Goal: Task Accomplishment & Management: Manage account settings

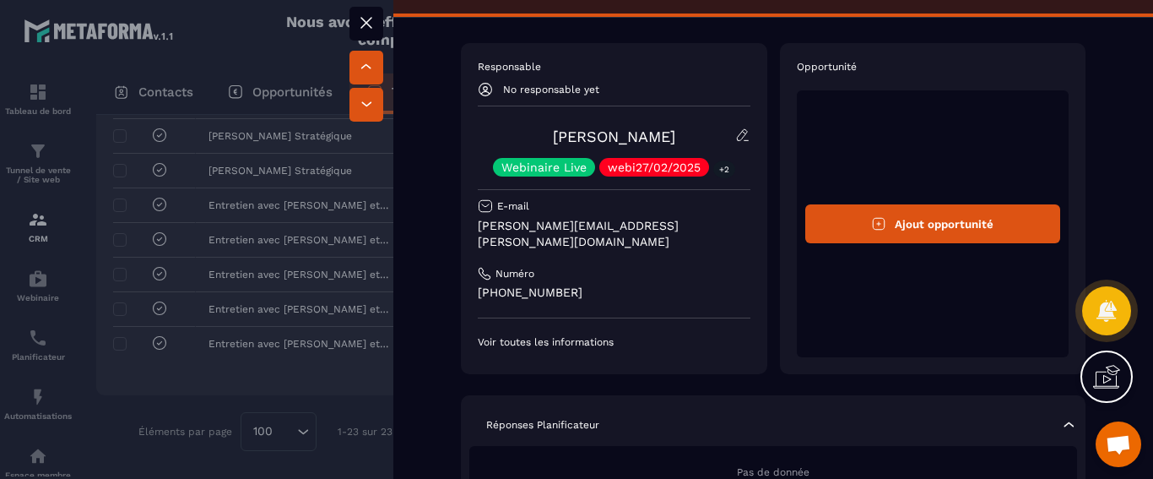
scroll to position [37, 0]
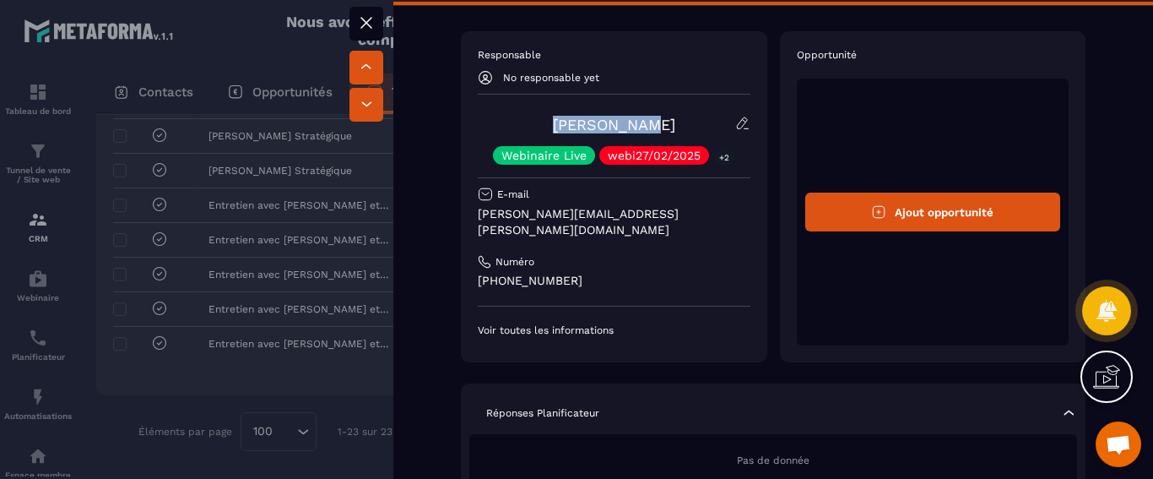
drag, startPoint x: 674, startPoint y: 124, endPoint x: 563, endPoint y: 121, distance: 110.6
click at [563, 121] on div "[PERSON_NAME] Webinaire Live webi27/02/2025 +2" at bounding box center [614, 140] width 273 height 49
copy link "[PERSON_NAME]"
click at [362, 19] on icon at bounding box center [366, 23] width 10 height 10
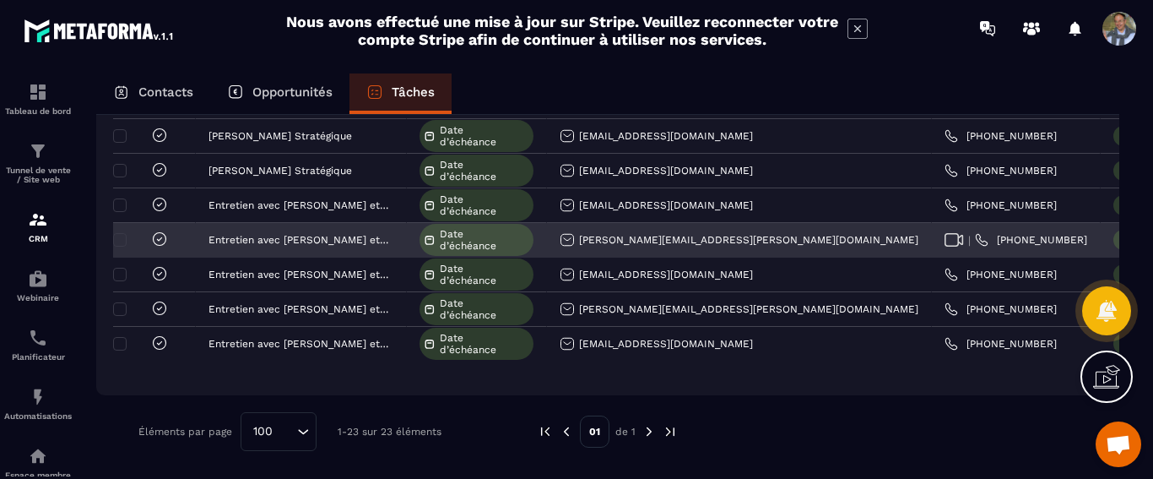
scroll to position [688, 0]
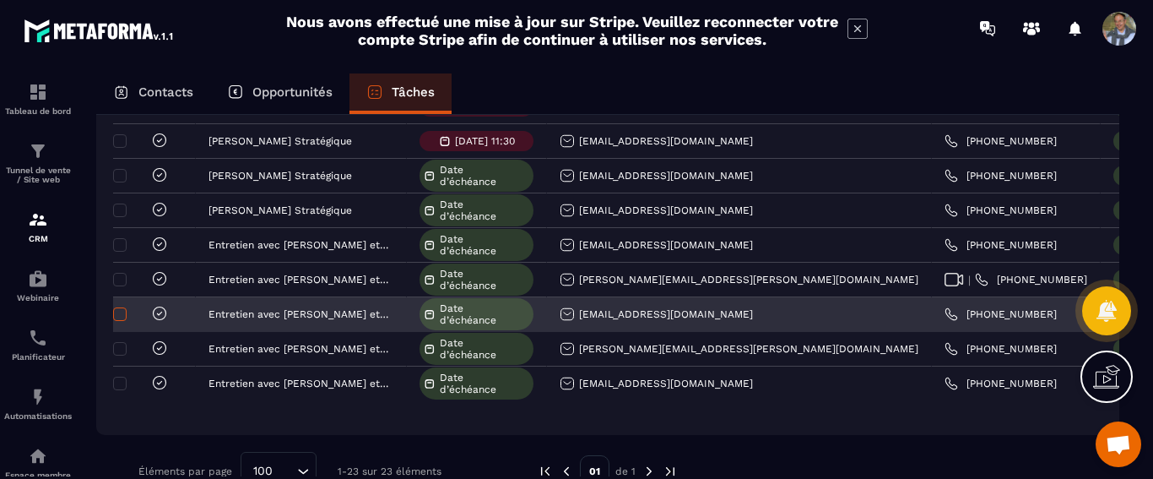
click at [126, 312] on span at bounding box center [120, 314] width 14 height 14
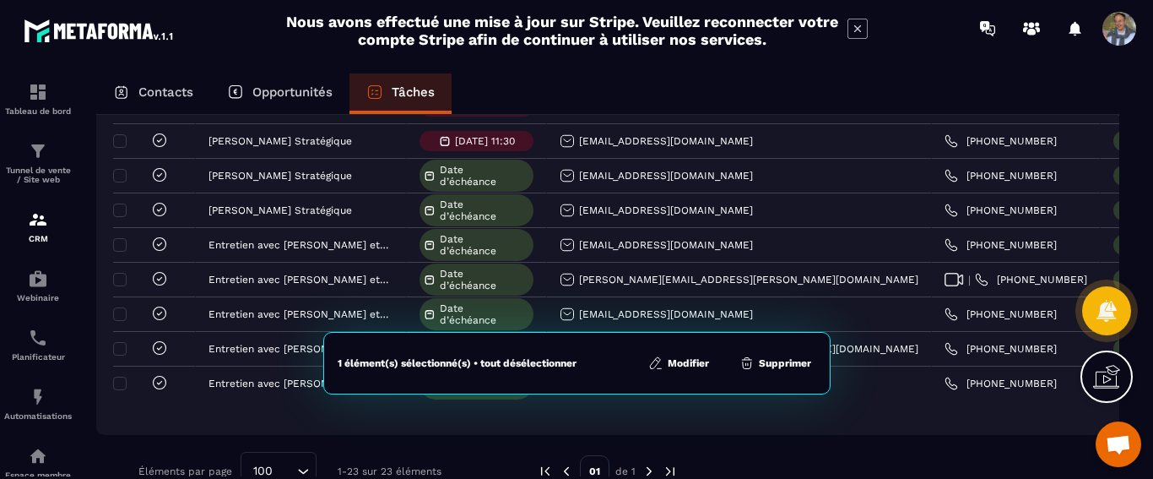
click at [776, 361] on button "Supprimer" at bounding box center [775, 362] width 82 height 17
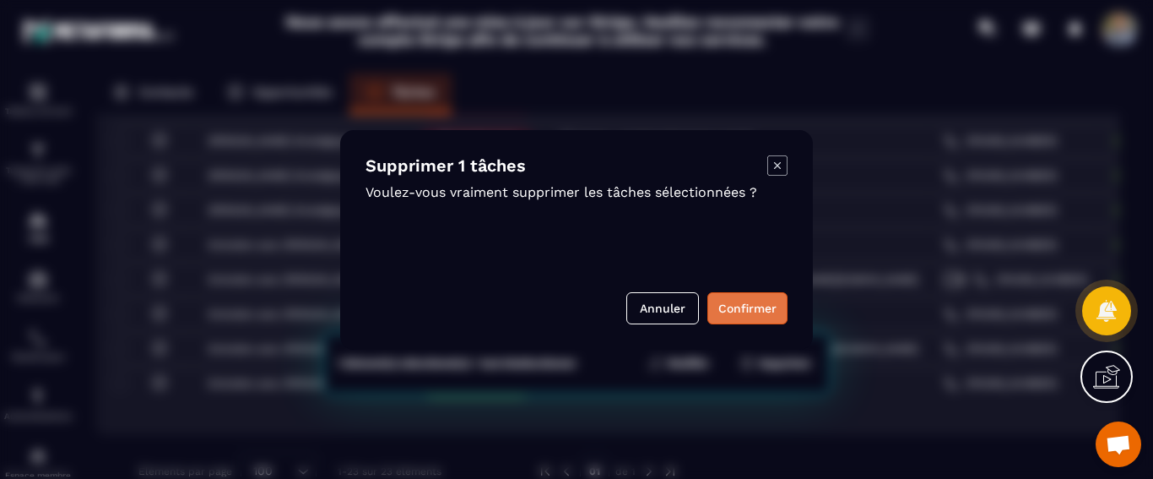
click at [738, 305] on button "Confirmer" at bounding box center [747, 308] width 80 height 32
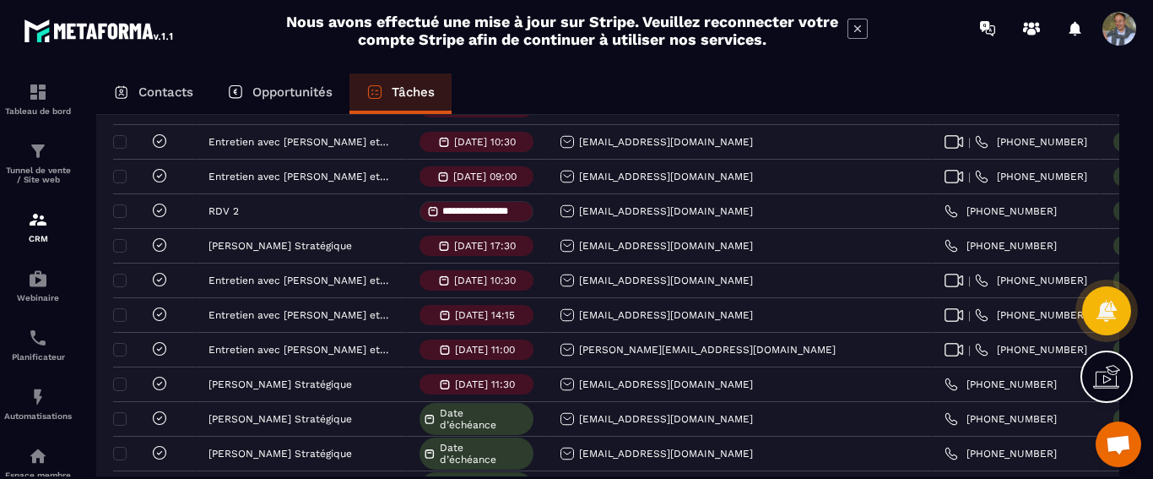
scroll to position [244, 0]
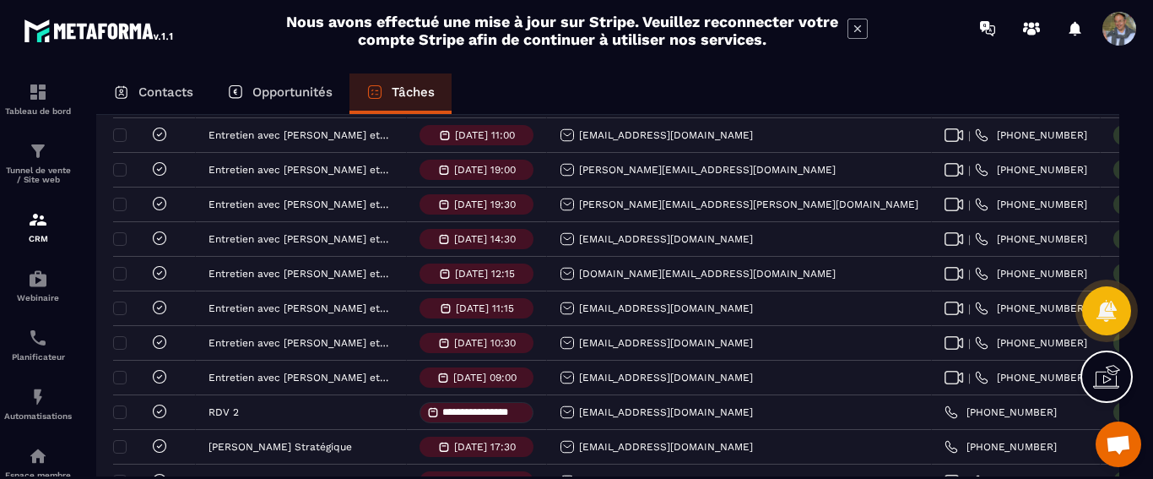
click at [165, 96] on p "Contacts" at bounding box center [165, 91] width 55 height 15
click at [158, 91] on p "Contacts" at bounding box center [165, 91] width 55 height 15
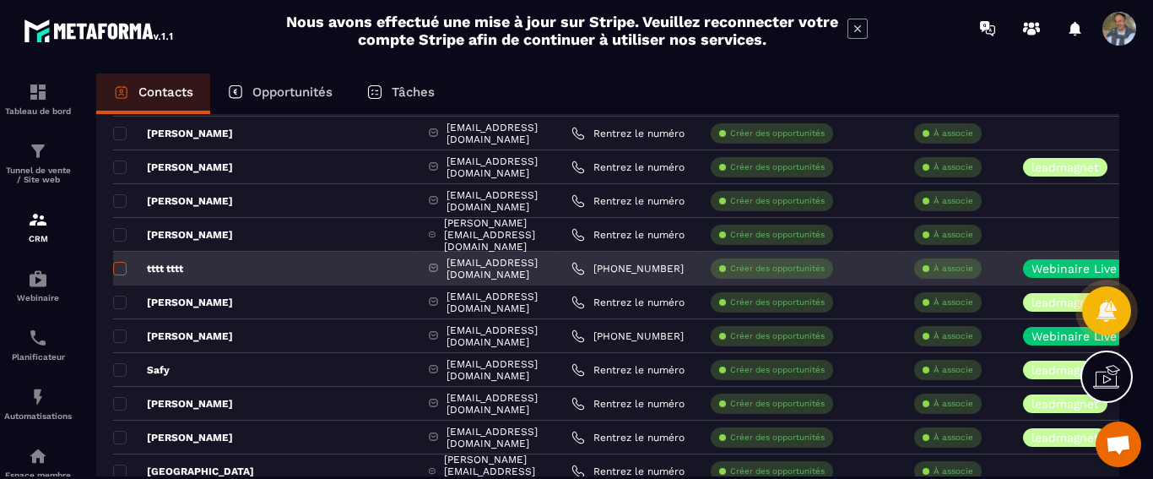
click at [123, 264] on span at bounding box center [120, 269] width 14 height 14
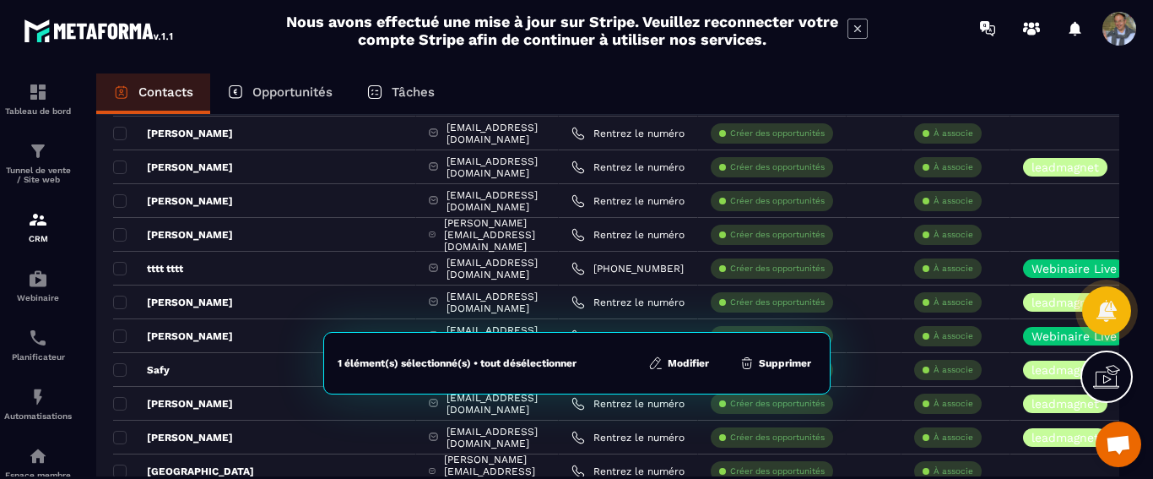
click at [766, 366] on button "Supprimer" at bounding box center [775, 362] width 82 height 17
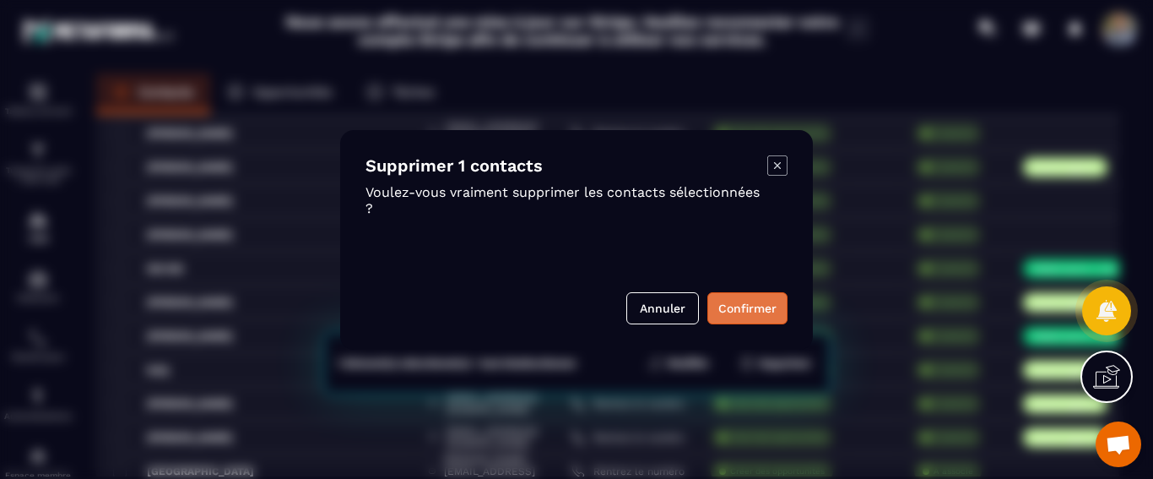
click at [776, 308] on button "Confirmer" at bounding box center [747, 308] width 80 height 32
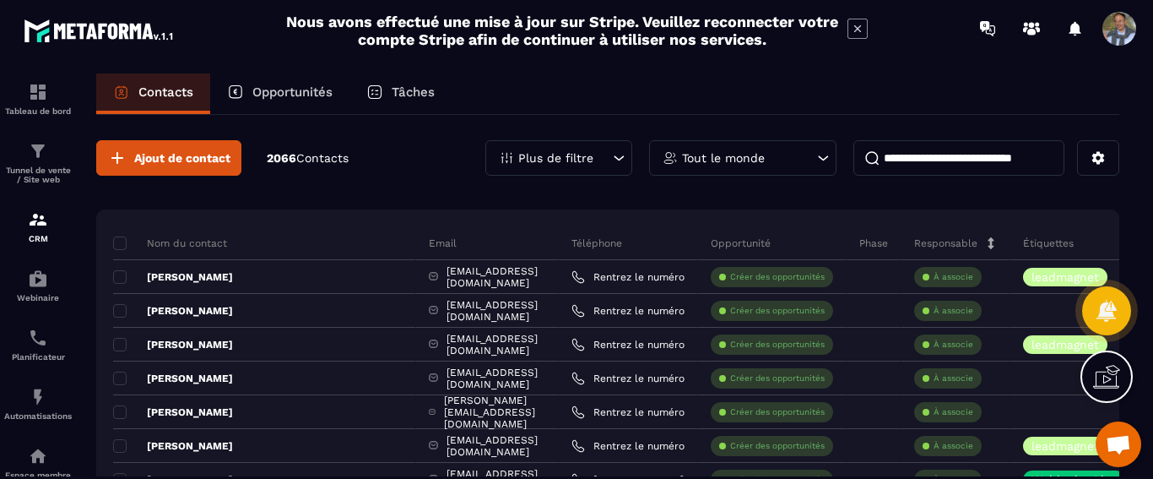
click at [613, 158] on icon at bounding box center [618, 157] width 17 height 17
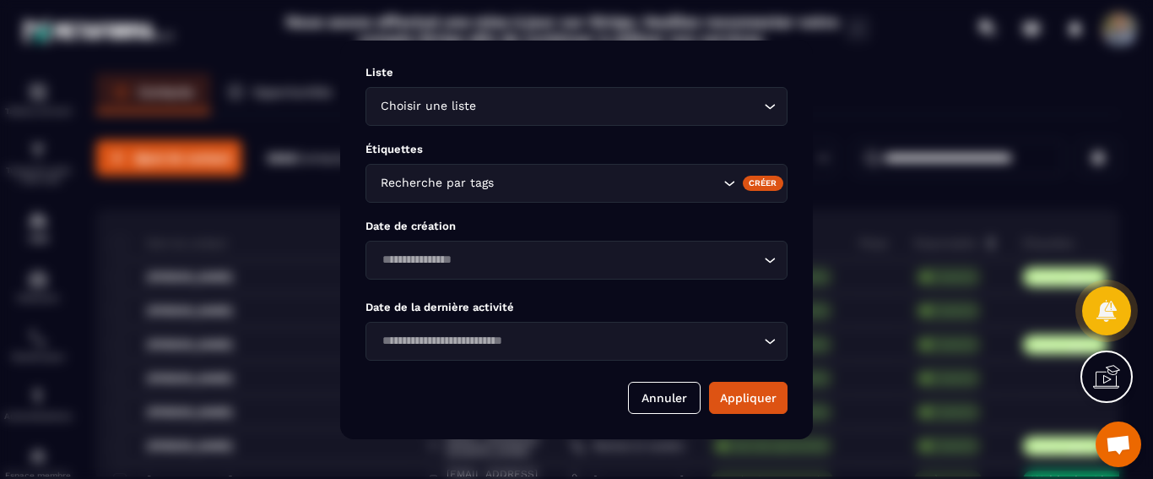
click at [626, 257] on input "Search for option" at bounding box center [567, 260] width 383 height 19
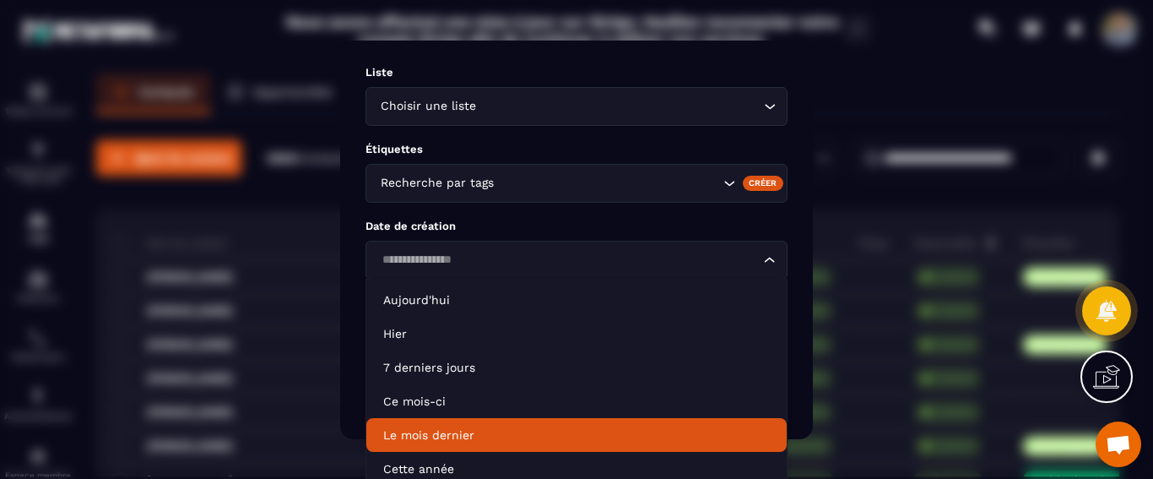
click at [648, 422] on li "Le mois dernier" at bounding box center [576, 435] width 420 height 34
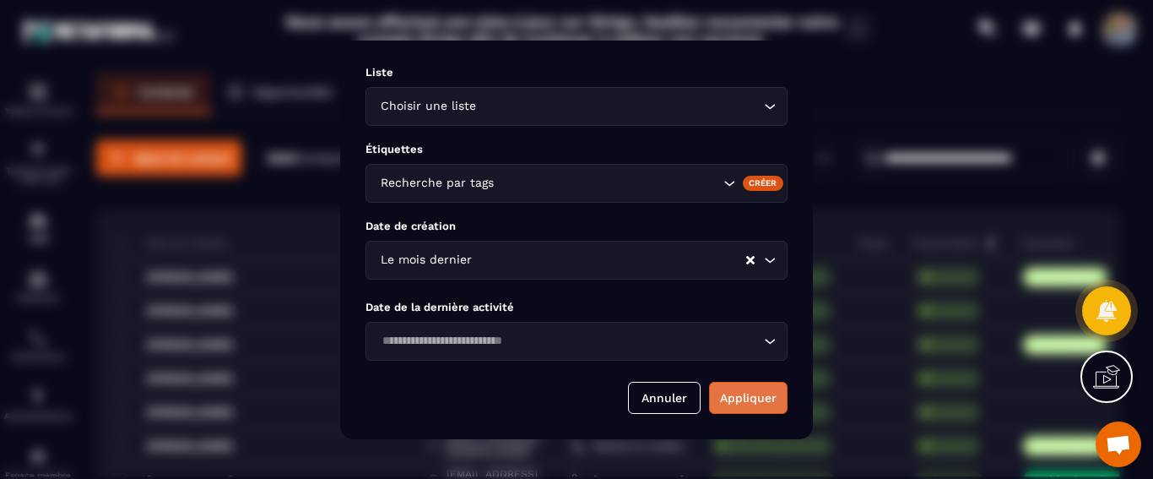
click at [732, 394] on button "Appliquer" at bounding box center [748, 398] width 78 height 32
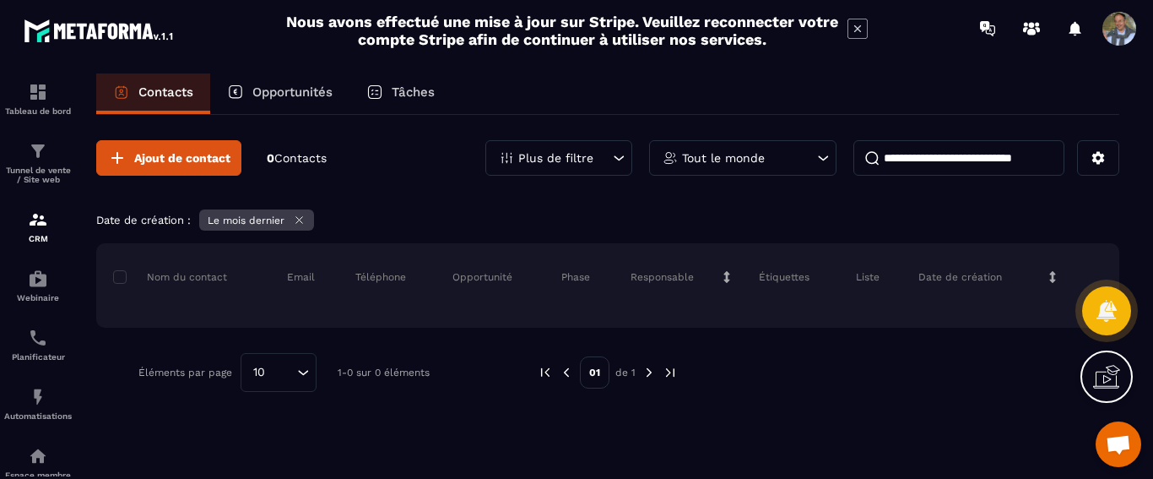
click at [567, 160] on p "Plus de filtre" at bounding box center [555, 158] width 75 height 12
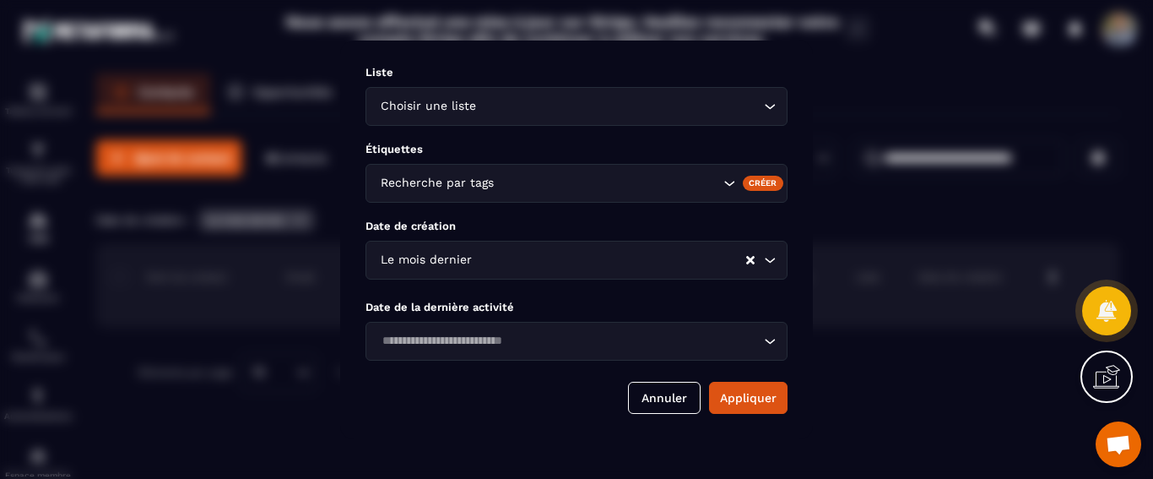
click at [592, 246] on div "Le mois dernier Loading..." at bounding box center [576, 260] width 422 height 39
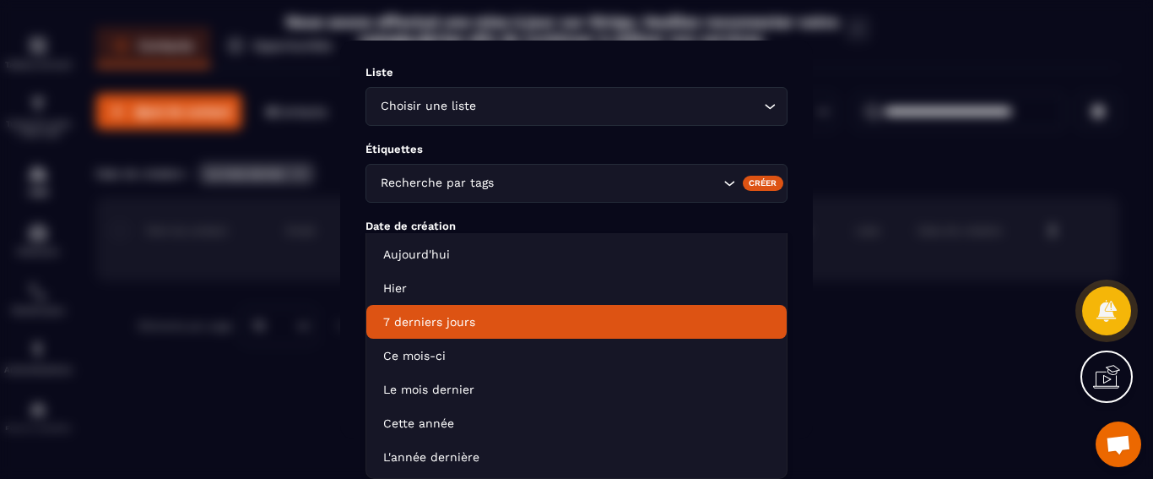
scroll to position [79, 0]
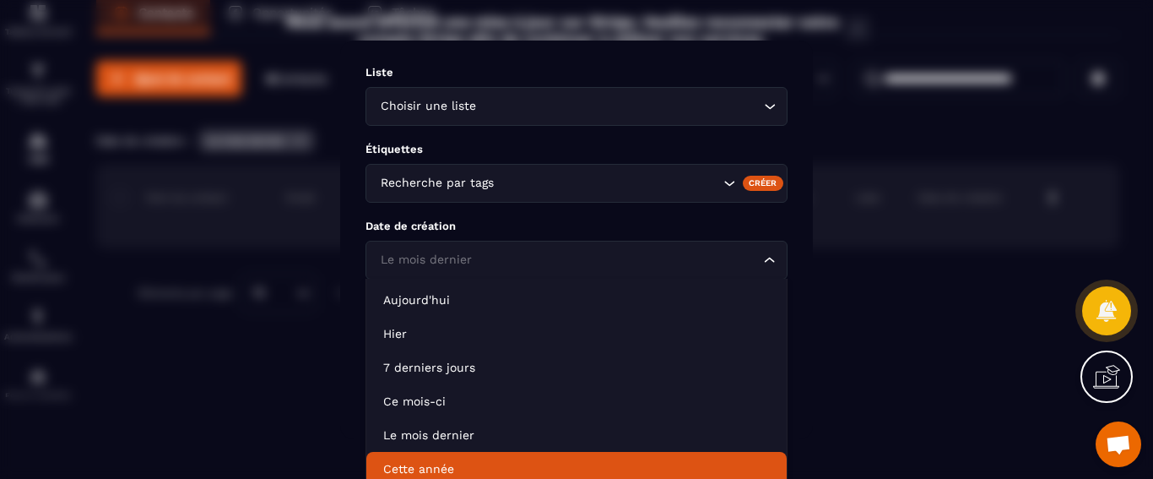
click at [581, 454] on li "Cette année" at bounding box center [576, 469] width 420 height 34
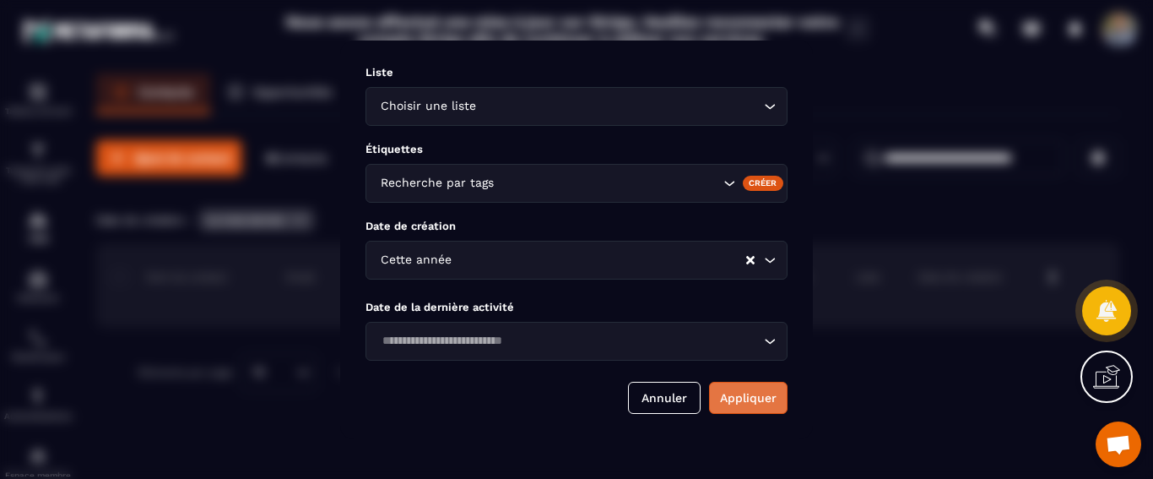
click at [736, 400] on button "Appliquer" at bounding box center [748, 398] width 78 height 32
